Goal: Task Accomplishment & Management: Complete application form

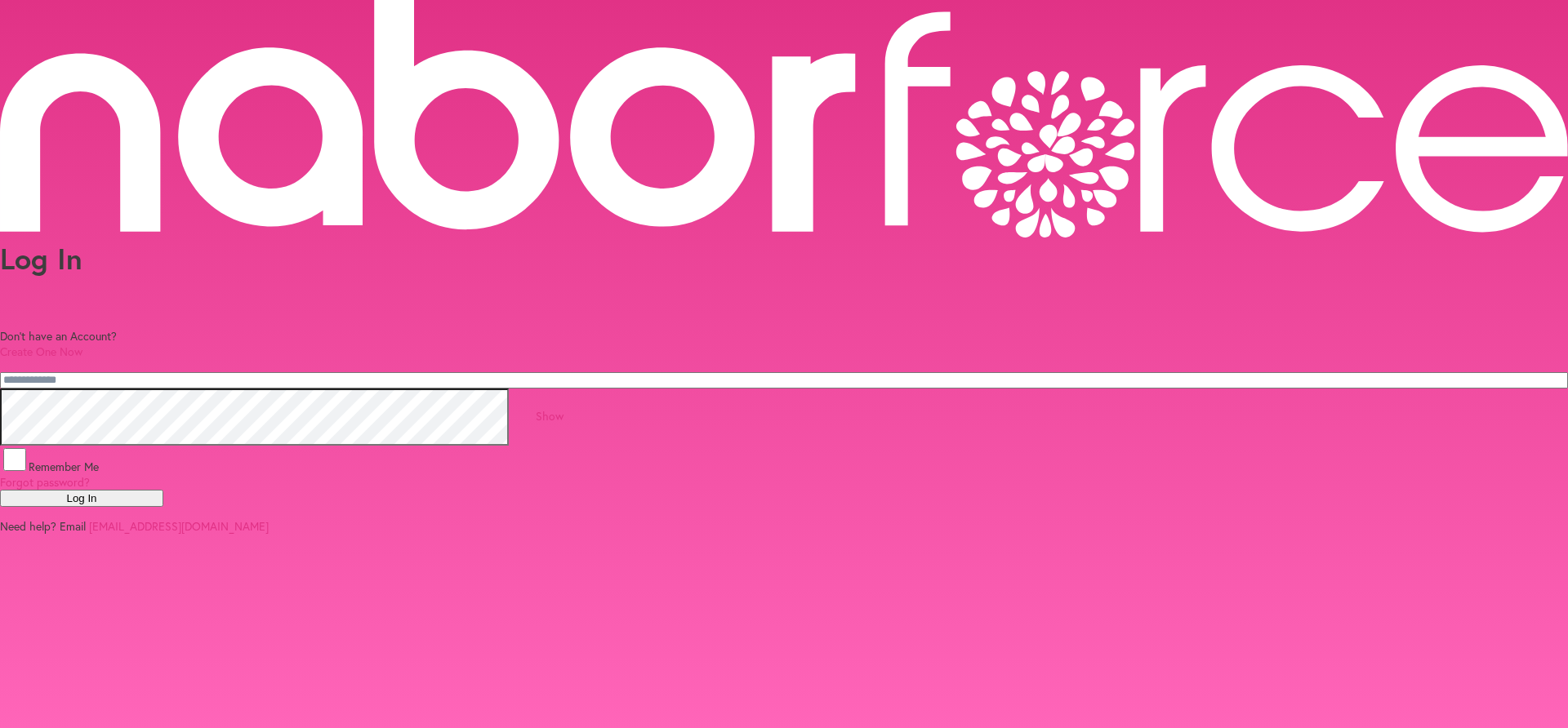
click at [82, 343] on link "Create One Now" at bounding box center [41, 351] width 82 height 16
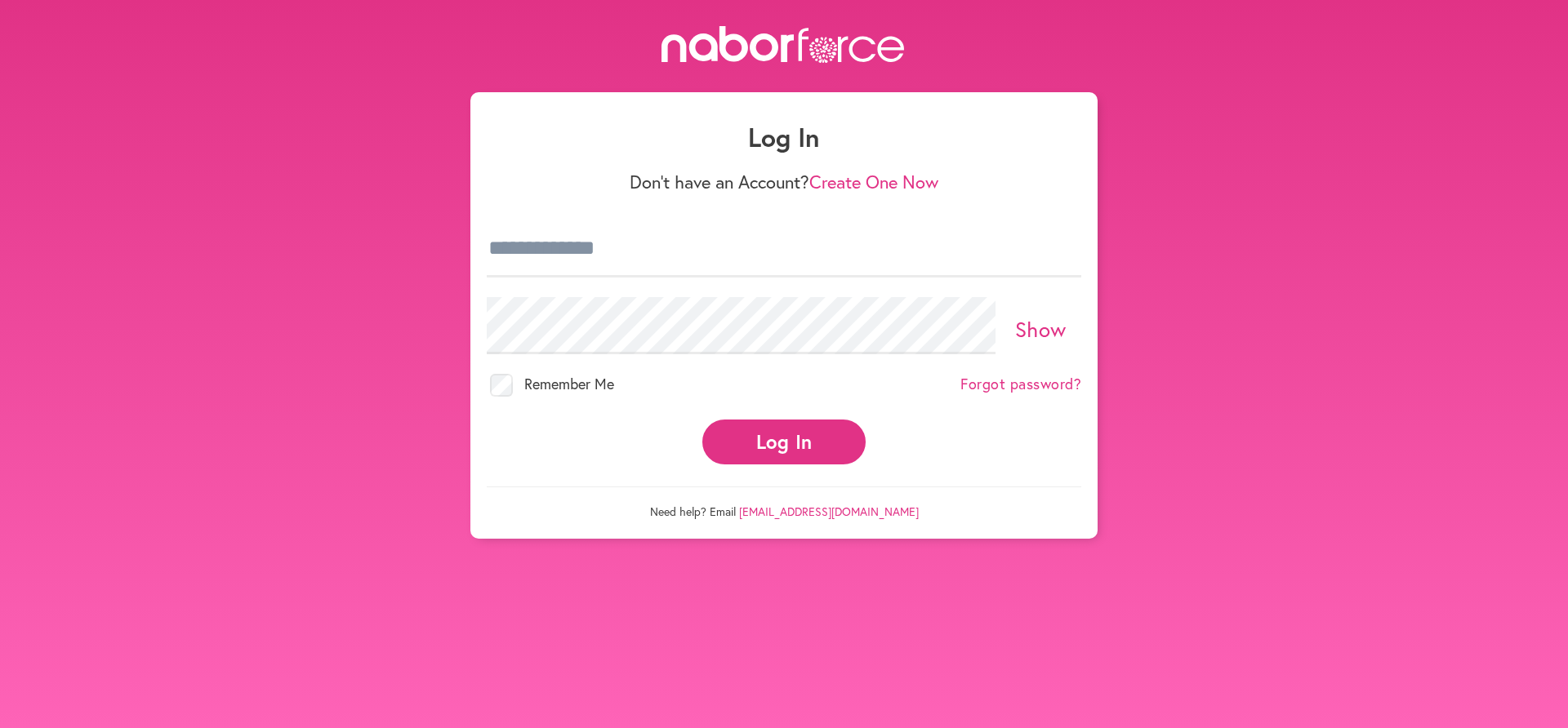
click at [840, 181] on link "Create One Now" at bounding box center [873, 181] width 129 height 24
